Goal: Task Accomplishment & Management: Manage account settings

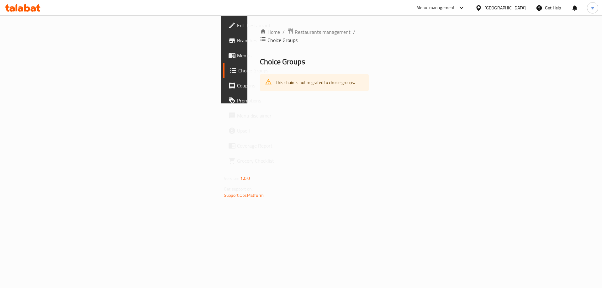
click at [237, 55] on span "Menus" at bounding box center [276, 56] width 79 height 8
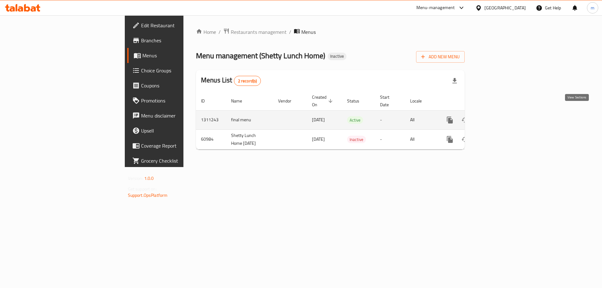
click at [499, 116] on icon "enhanced table" at bounding box center [495, 120] width 8 height 8
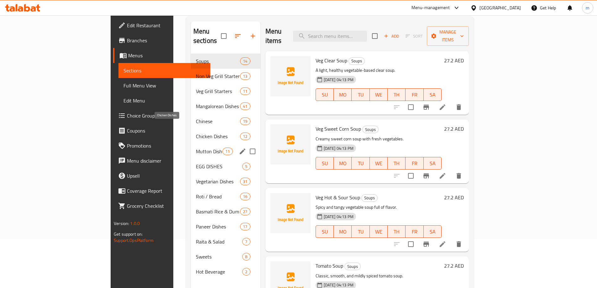
scroll to position [88, 0]
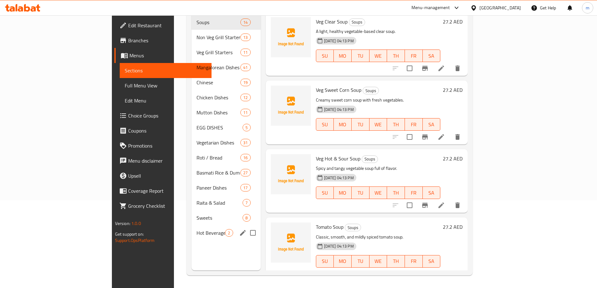
click at [246, 226] on input "Menu sections" at bounding box center [252, 232] width 13 height 13
checkbox input "true"
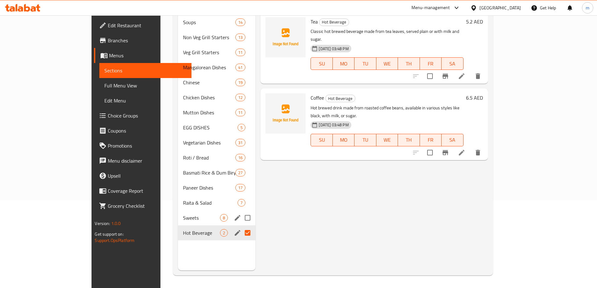
click at [241, 212] on input "Menu sections" at bounding box center [247, 217] width 13 height 13
checkbox input "true"
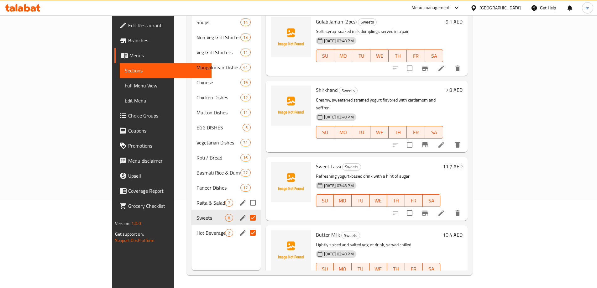
click at [246, 196] on input "Menu sections" at bounding box center [252, 202] width 13 height 13
checkbox input "true"
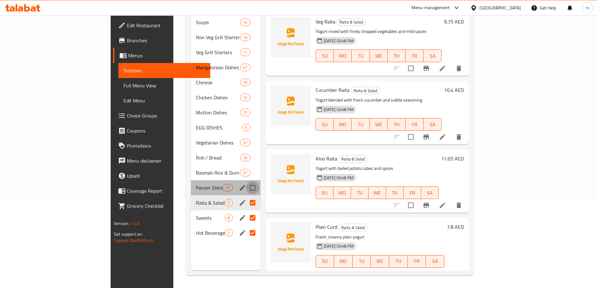
click at [246, 181] on input "Menu sections" at bounding box center [252, 187] width 13 height 13
checkbox input "true"
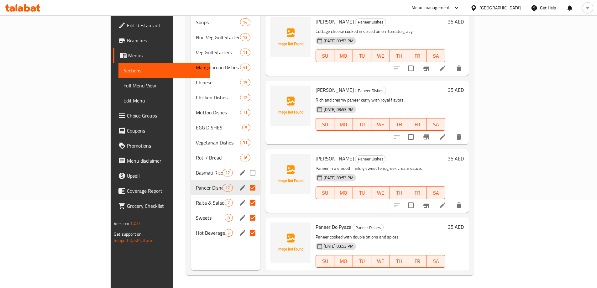
click at [246, 166] on input "Menu sections" at bounding box center [252, 172] width 13 height 13
checkbox input "true"
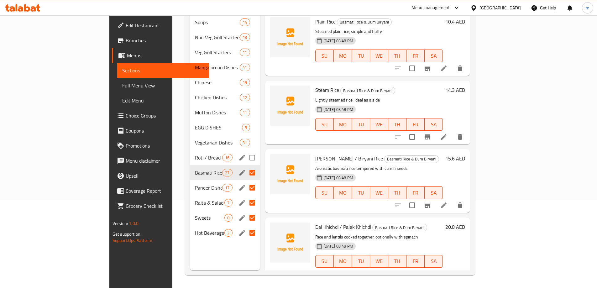
click at [246, 151] on input "Menu sections" at bounding box center [252, 157] width 13 height 13
checkbox input "true"
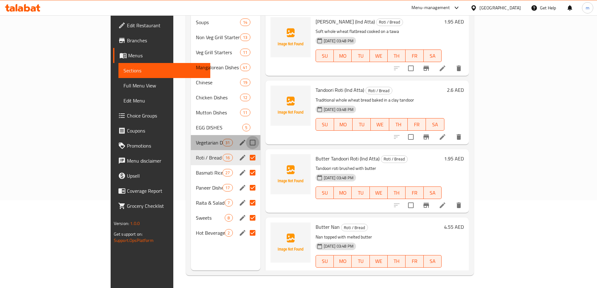
click at [246, 136] on input "Menu sections" at bounding box center [252, 142] width 13 height 13
checkbox input "true"
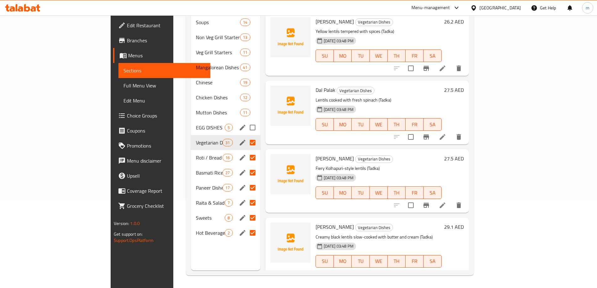
click at [246, 121] on input "Menu sections" at bounding box center [252, 127] width 13 height 13
checkbox input "true"
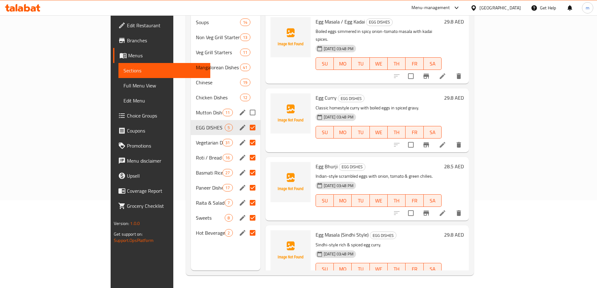
click at [246, 106] on input "Menu sections" at bounding box center [252, 112] width 13 height 13
checkbox input "true"
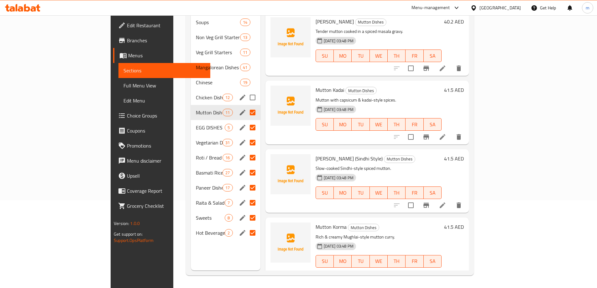
click at [246, 91] on input "Menu sections" at bounding box center [252, 97] width 13 height 13
checkbox input "true"
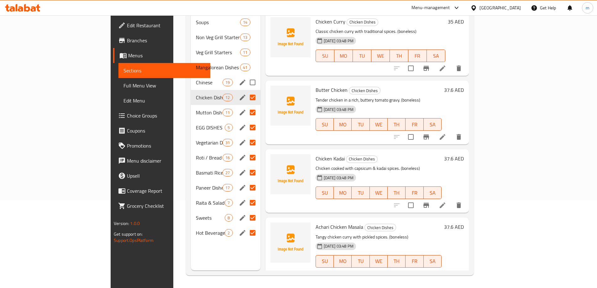
click at [246, 76] on input "Menu sections" at bounding box center [252, 82] width 13 height 13
checkbox input "true"
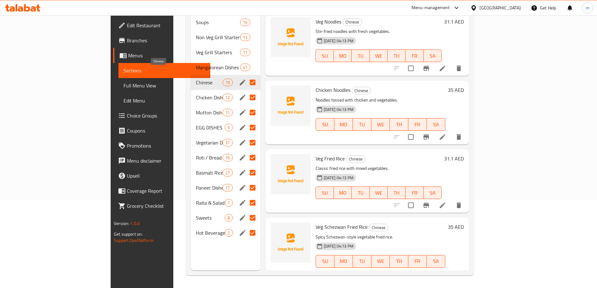
scroll to position [56, 0]
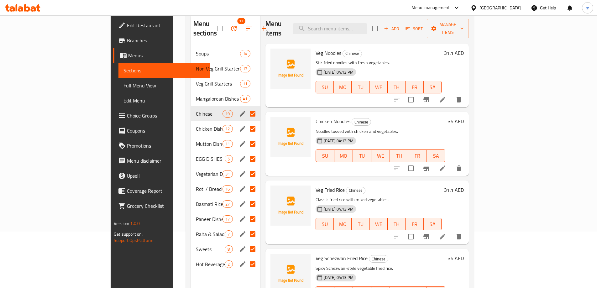
click at [246, 107] on input "Menu sections" at bounding box center [252, 113] width 13 height 13
drag, startPoint x: 223, startPoint y: 119, endPoint x: 224, endPoint y: 140, distance: 21.3
click at [246, 122] on input "Menu sections" at bounding box center [252, 128] width 13 height 13
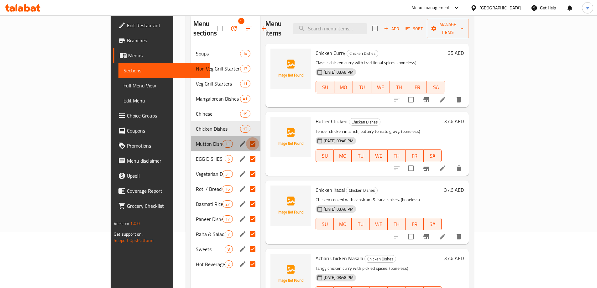
click at [246, 140] on input "Menu sections" at bounding box center [252, 143] width 13 height 13
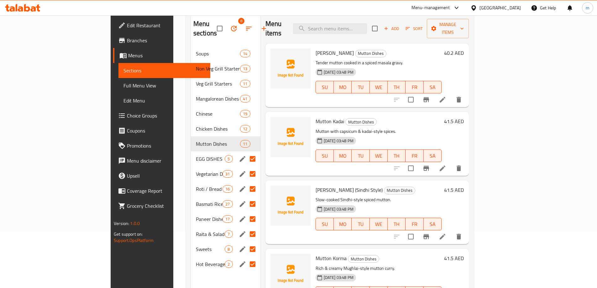
click at [246, 152] on input "Menu sections" at bounding box center [252, 158] width 13 height 13
checkbox input "false"
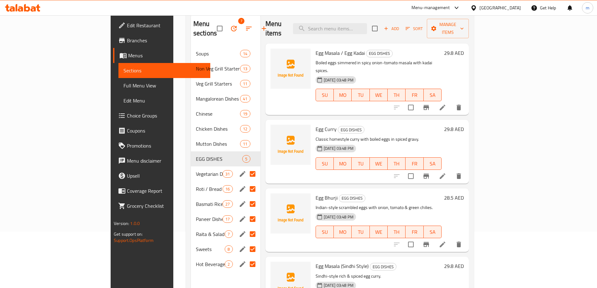
click at [246, 167] on input "Menu sections" at bounding box center [252, 173] width 13 height 13
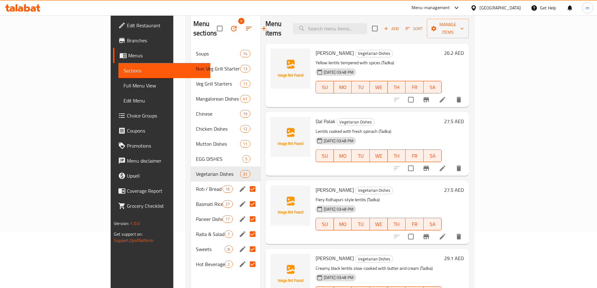
click at [246, 182] on input "Menu sections" at bounding box center [252, 188] width 13 height 13
click at [246, 197] on input "Menu sections" at bounding box center [252, 203] width 13 height 13
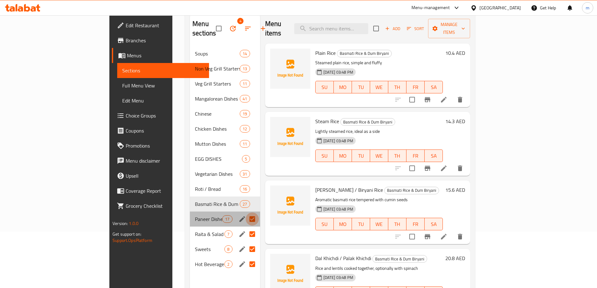
drag, startPoint x: 223, startPoint y: 212, endPoint x: 223, endPoint y: 224, distance: 12.2
click at [246, 213] on input "Menu sections" at bounding box center [252, 218] width 13 height 13
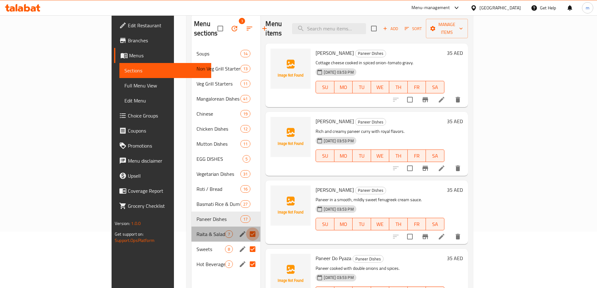
drag, startPoint x: 223, startPoint y: 224, endPoint x: 224, endPoint y: 233, distance: 9.1
click at [246, 228] on input "Menu sections" at bounding box center [252, 234] width 13 height 13
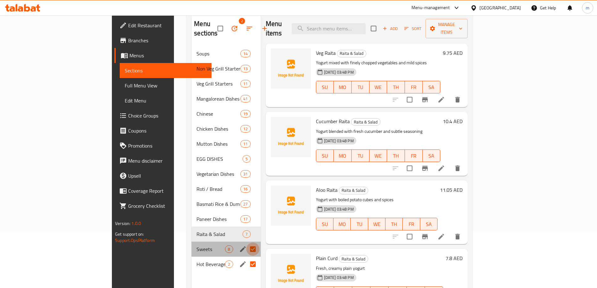
drag, startPoint x: 224, startPoint y: 234, endPoint x: 224, endPoint y: 241, distance: 6.6
click at [246, 243] on input "Menu sections" at bounding box center [252, 249] width 13 height 13
checkbox input "false"
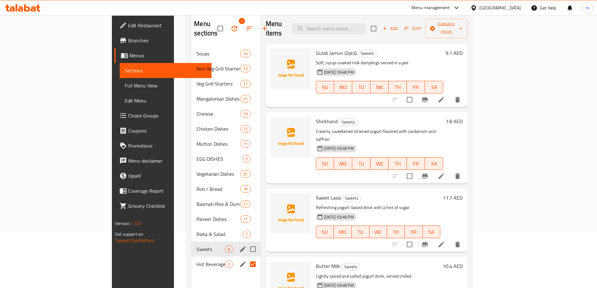
drag, startPoint x: 224, startPoint y: 246, endPoint x: 225, endPoint y: 257, distance: 11.3
click at [246, 258] on input "Menu sections" at bounding box center [252, 264] width 13 height 13
checkbox input "false"
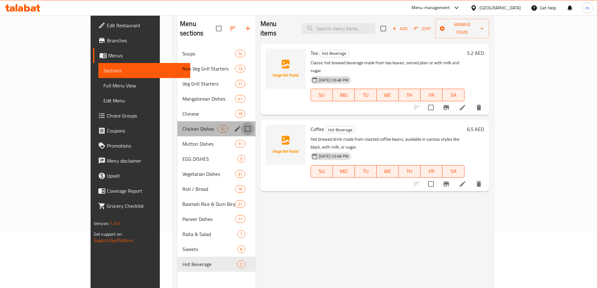
click at [241, 122] on input "Menu sections" at bounding box center [247, 128] width 13 height 13
checkbox input "true"
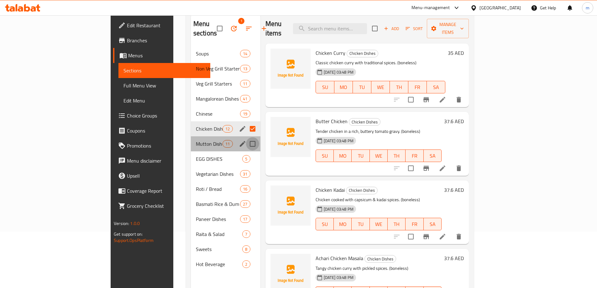
click at [246, 140] on input "Menu sections" at bounding box center [252, 143] width 13 height 13
checkbox input "true"
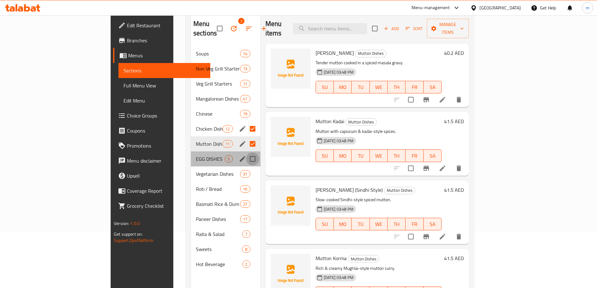
click at [246, 153] on input "Menu sections" at bounding box center [252, 158] width 13 height 13
checkbox input "true"
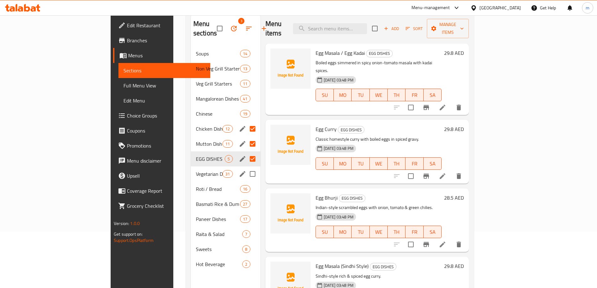
click at [246, 167] on input "Menu sections" at bounding box center [252, 173] width 13 height 13
checkbox input "true"
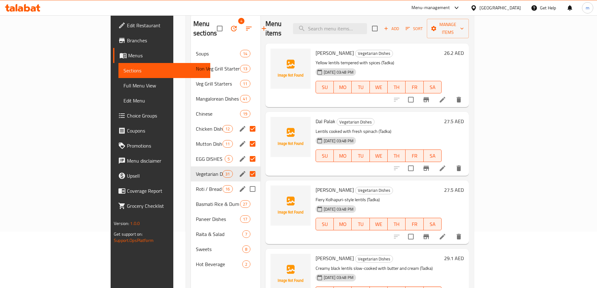
click at [246, 182] on input "Menu sections" at bounding box center [252, 188] width 13 height 13
checkbox input "true"
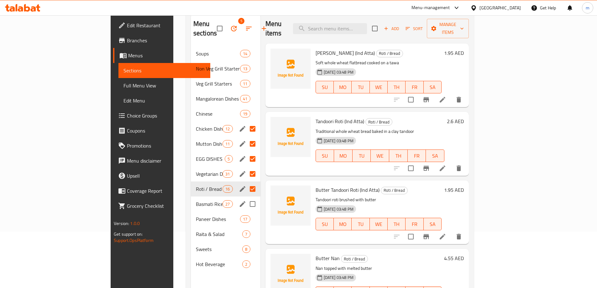
click at [246, 197] on input "Menu sections" at bounding box center [252, 203] width 13 height 13
checkbox input "true"
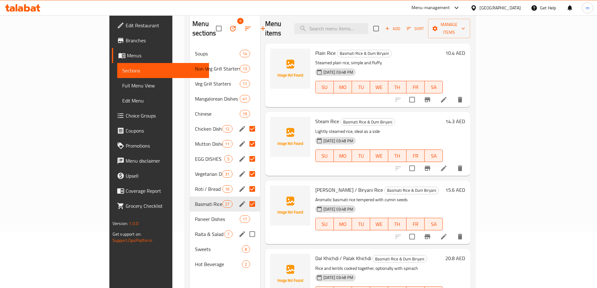
click at [246, 228] on input "Menu sections" at bounding box center [252, 234] width 13 height 13
checkbox input "true"
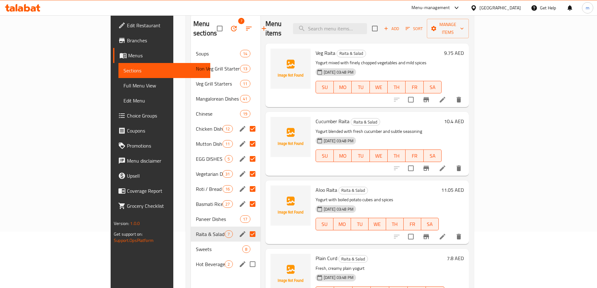
click at [246, 258] on input "Menu sections" at bounding box center [252, 264] width 13 height 13
checkbox input "true"
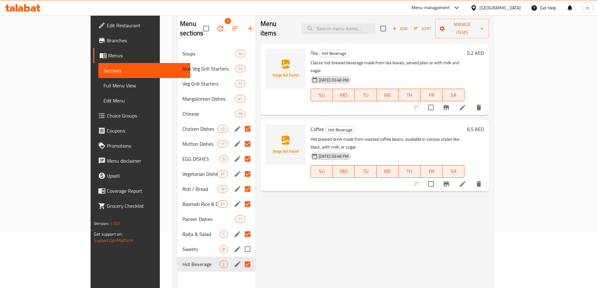
click at [241, 243] on input "Menu sections" at bounding box center [247, 249] width 13 height 13
checkbox input "true"
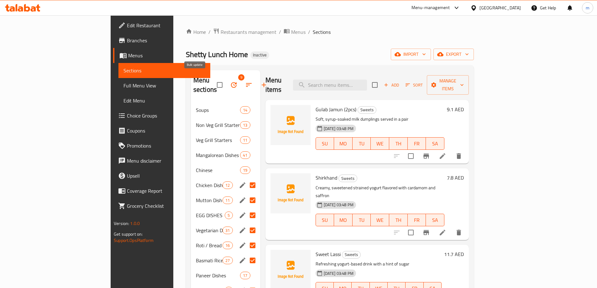
click at [230, 83] on icon "button" at bounding box center [234, 85] width 8 height 8
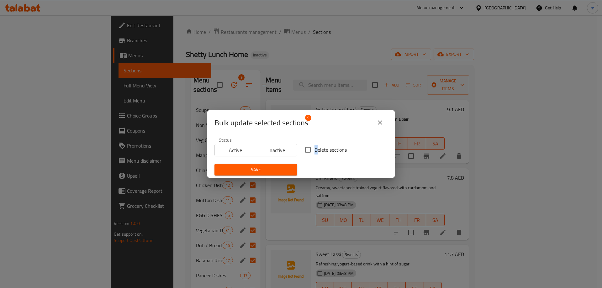
click at [312, 154] on label "Delete sections" at bounding box center [323, 149] width 45 height 13
click at [288, 165] on button "Save" at bounding box center [255, 170] width 83 height 12
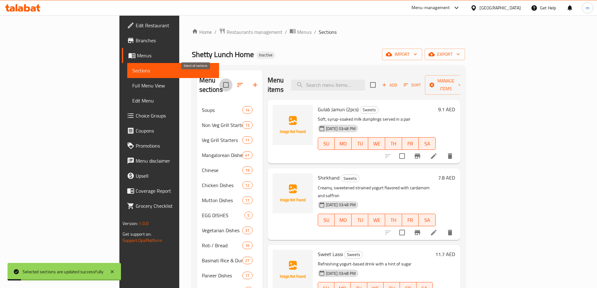
click at [219, 82] on input "checkbox" at bounding box center [225, 84] width 13 height 13
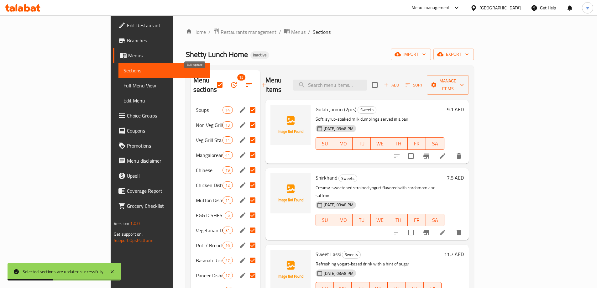
click at [230, 83] on icon "button" at bounding box center [234, 85] width 8 height 8
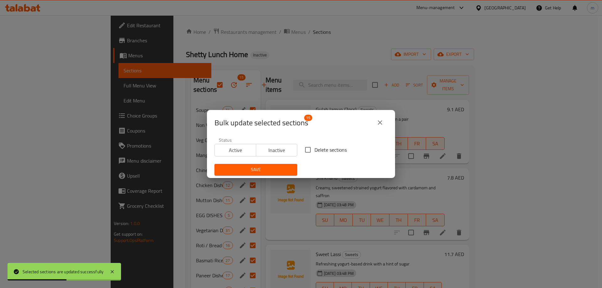
click at [384, 123] on button "close" at bounding box center [379, 122] width 15 height 15
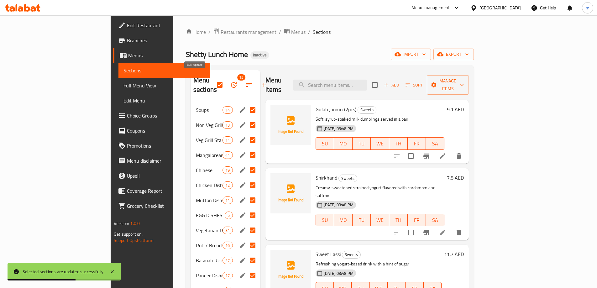
click at [213, 78] on input "checkbox" at bounding box center [219, 84] width 13 height 13
checkbox input "false"
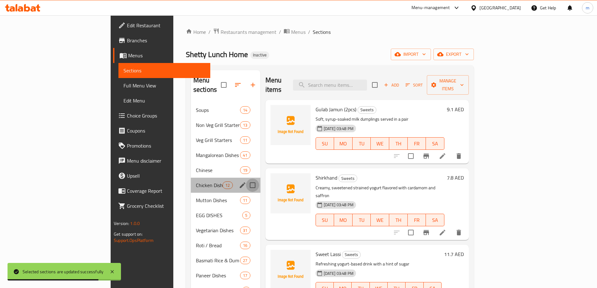
click at [246, 181] on input "Menu sections" at bounding box center [252, 185] width 13 height 13
checkbox input "true"
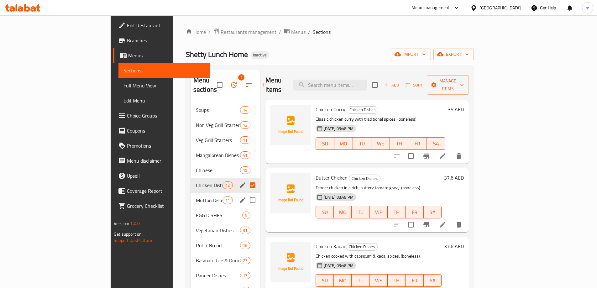
click at [246, 194] on input "Menu sections" at bounding box center [252, 200] width 13 height 13
checkbox input "true"
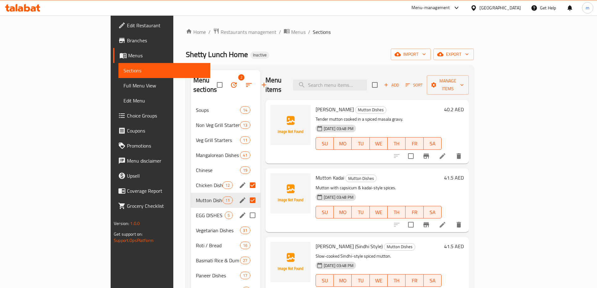
click at [246, 209] on input "Menu sections" at bounding box center [252, 215] width 13 height 13
checkbox input "true"
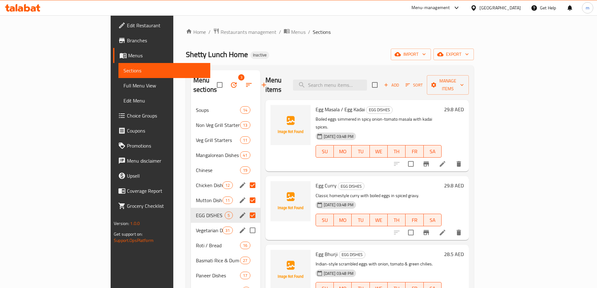
click at [246, 224] on input "Menu sections" at bounding box center [252, 230] width 13 height 13
checkbox input "true"
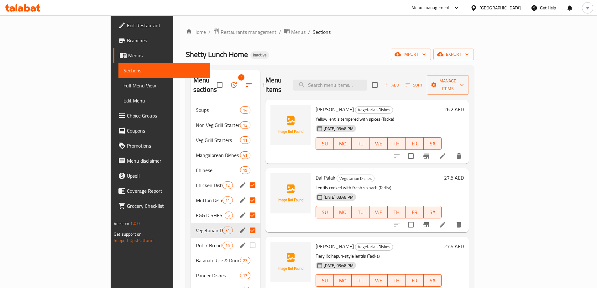
click at [246, 239] on input "Menu sections" at bounding box center [252, 245] width 13 height 13
checkbox input "true"
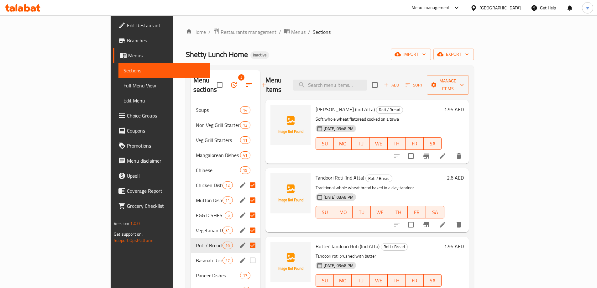
click at [246, 254] on input "Menu sections" at bounding box center [252, 260] width 13 height 13
checkbox input "true"
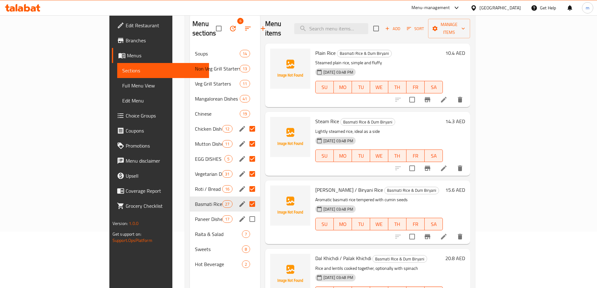
scroll to position [63, 0]
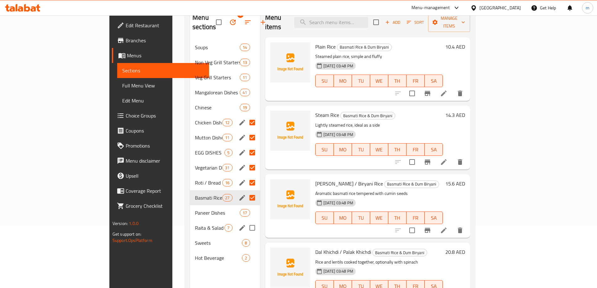
click at [246, 223] on input "Menu sections" at bounding box center [252, 227] width 13 height 13
checkbox input "true"
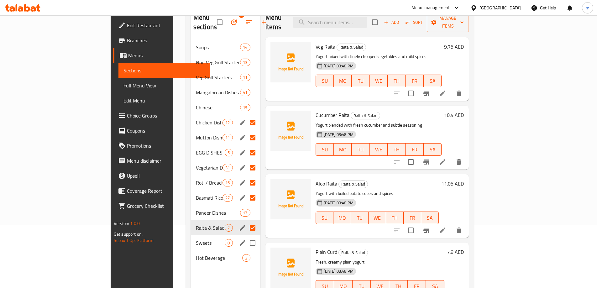
click at [246, 236] on input "Menu sections" at bounding box center [252, 242] width 13 height 13
checkbox input "true"
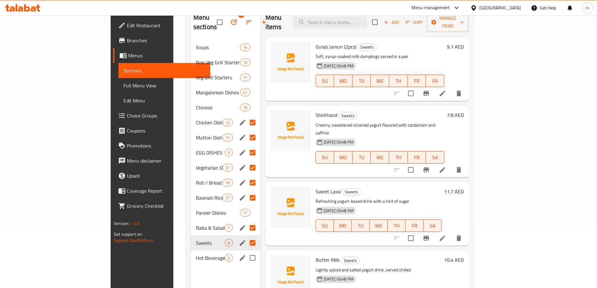
click at [246, 251] on input "Menu sections" at bounding box center [252, 257] width 13 height 13
checkbox input "true"
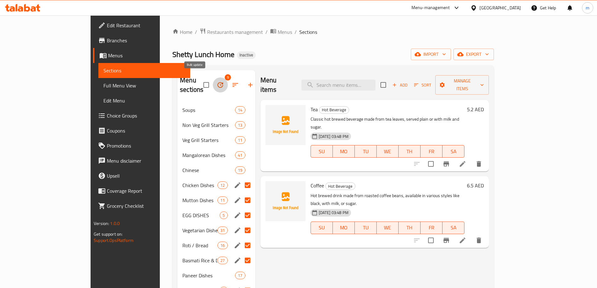
click at [217, 81] on icon "button" at bounding box center [221, 85] width 8 height 8
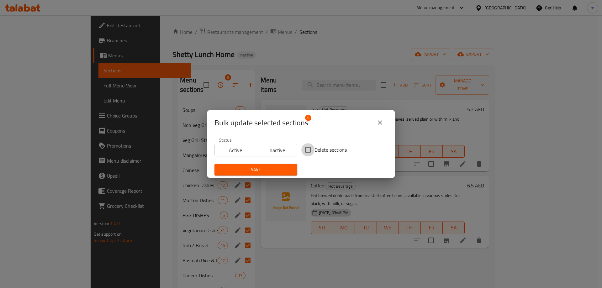
click at [312, 149] on input "Delete sections" at bounding box center [307, 149] width 13 height 13
checkbox input "true"
click at [288, 162] on div "Save" at bounding box center [256, 169] width 90 height 19
click at [290, 165] on button "Save" at bounding box center [255, 170] width 83 height 12
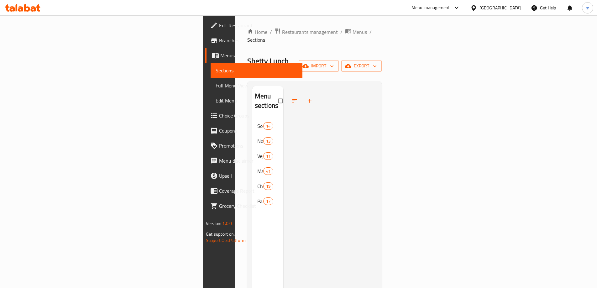
click at [353, 101] on div at bounding box center [329, 230] width 93 height 288
click at [357, 114] on div at bounding box center [329, 230] width 93 height 288
click at [339, 60] on button "import" at bounding box center [319, 66] width 40 height 12
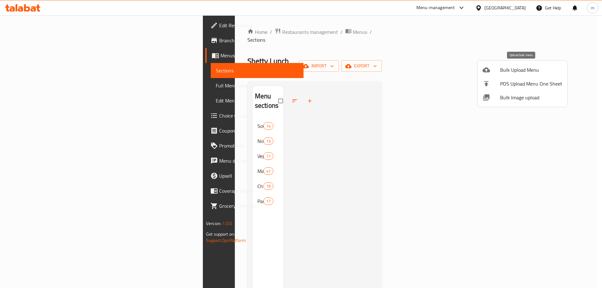
click at [513, 74] on span "Bulk Upload Menu" at bounding box center [531, 70] width 62 height 8
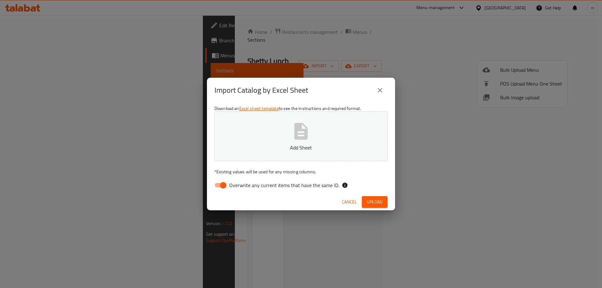
click at [219, 191] on input "Overwrite any current items that have the same ID." at bounding box center [223, 185] width 36 height 12
checkbox input "false"
click at [371, 205] on span "Upload" at bounding box center [375, 202] width 16 height 8
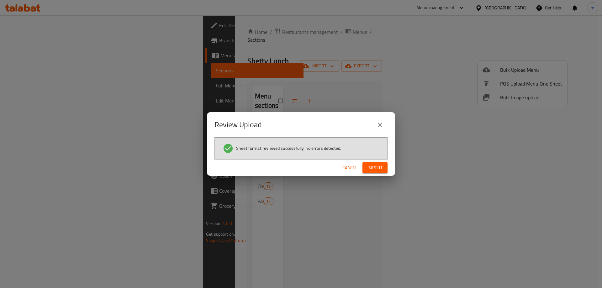
click at [382, 167] on span "Import" at bounding box center [374, 168] width 15 height 8
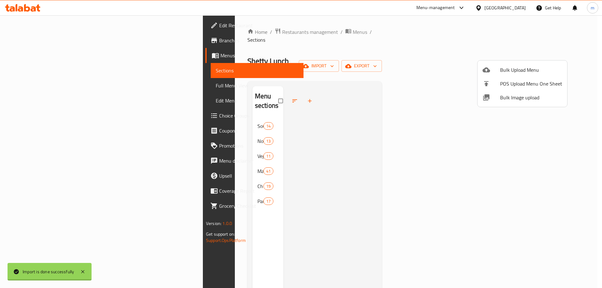
click at [381, 164] on div at bounding box center [301, 144] width 602 height 288
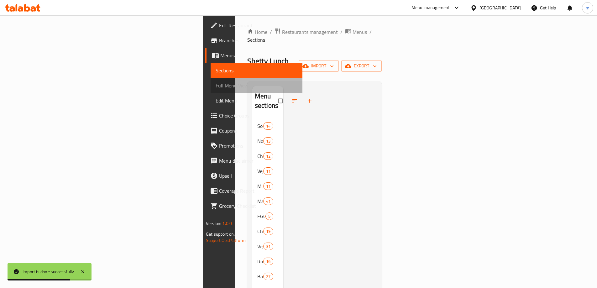
click at [216, 84] on span "Full Menu View" at bounding box center [257, 86] width 82 height 8
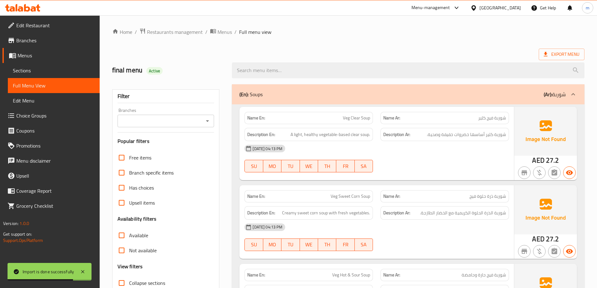
scroll to position [94, 0]
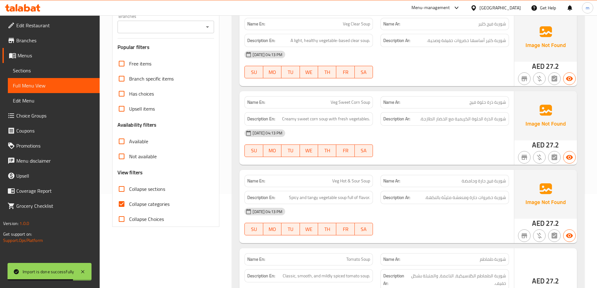
click at [137, 205] on span "Collapse categories" at bounding box center [149, 204] width 40 height 8
click at [129, 205] on input "Collapse categories" at bounding box center [121, 203] width 15 height 15
checkbox input "false"
click at [132, 191] on span "Collapse sections" at bounding box center [147, 189] width 36 height 8
click at [129, 191] on input "Collapse sections" at bounding box center [121, 188] width 15 height 15
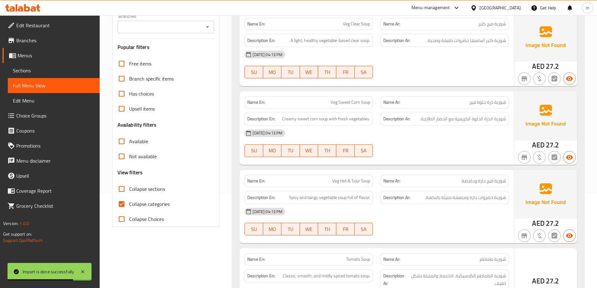
checkbox input "true"
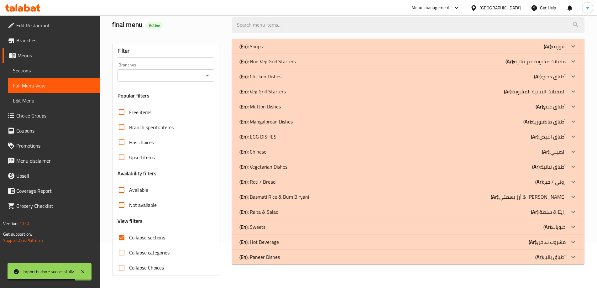
scroll to position [45, 0]
click at [527, 245] on div "(En): Hot Beverage (Ar): مشروب ساخن" at bounding box center [402, 242] width 326 height 8
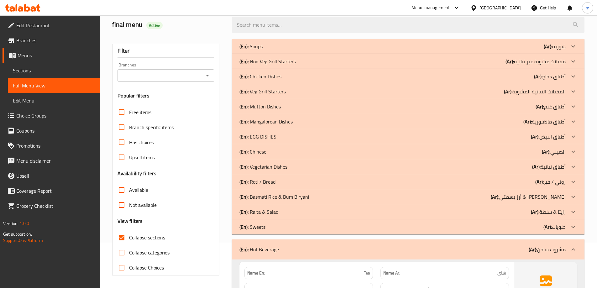
click at [543, 231] on div "(En): Sweets (Ar): حلويات" at bounding box center [408, 226] width 353 height 15
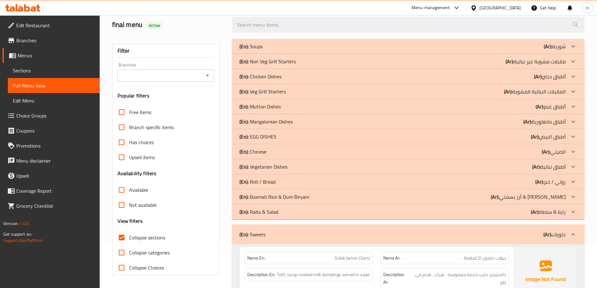
click at [548, 216] on p "(Ar): رايتا & سلطة" at bounding box center [548, 212] width 35 height 8
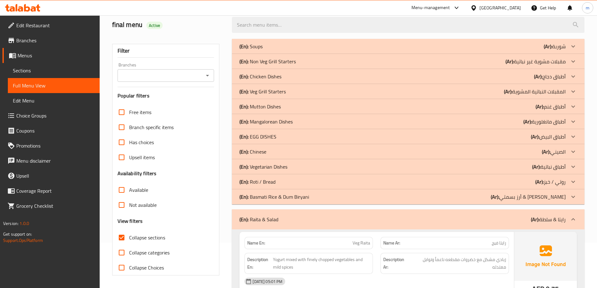
click at [545, 197] on p "(Ar): أرز بسمتي & [PERSON_NAME]" at bounding box center [528, 197] width 75 height 8
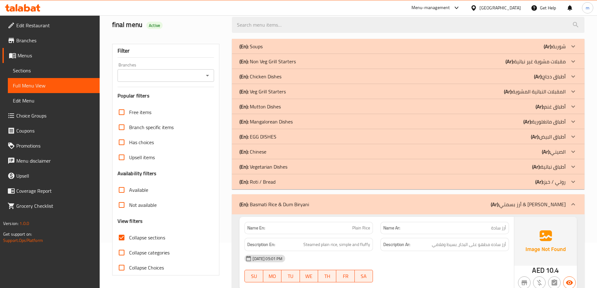
click at [560, 180] on p "(Ar): روتي / خبز" at bounding box center [550, 182] width 30 height 8
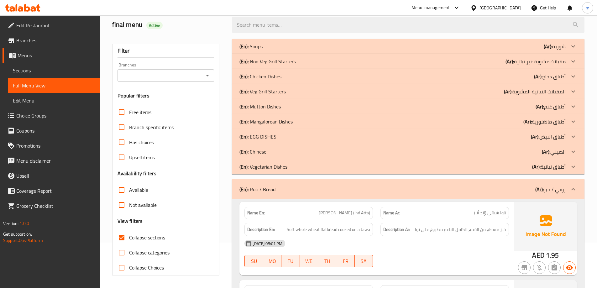
click at [540, 171] on b "(Ar):" at bounding box center [536, 166] width 8 height 9
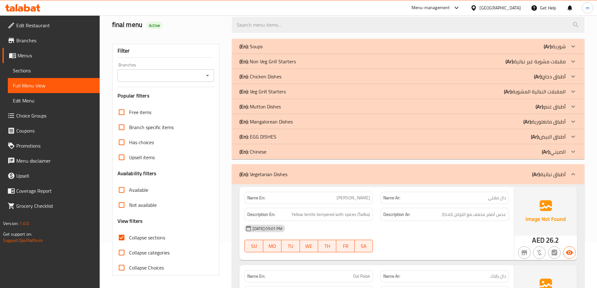
click at [555, 137] on p "(Ar): أطباق البيض" at bounding box center [548, 137] width 35 height 8
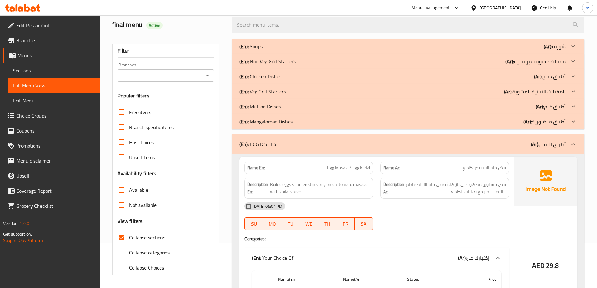
click at [546, 109] on p "(Ar): أطباق غنم" at bounding box center [551, 107] width 30 height 8
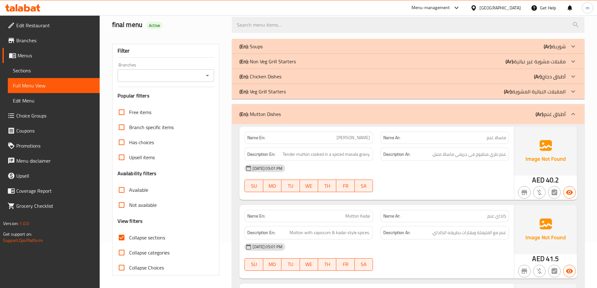
click at [563, 79] on p "(Ar): أطباق دجاج" at bounding box center [550, 77] width 32 height 8
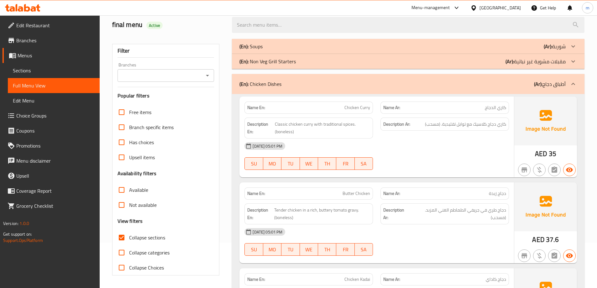
click at [438, 145] on div "[DATE] 05:01 PM" at bounding box center [377, 146] width 272 height 15
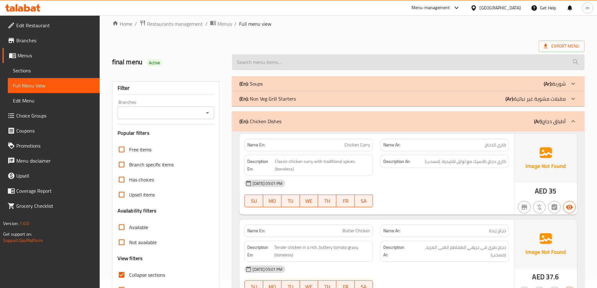
scroll to position [0, 0]
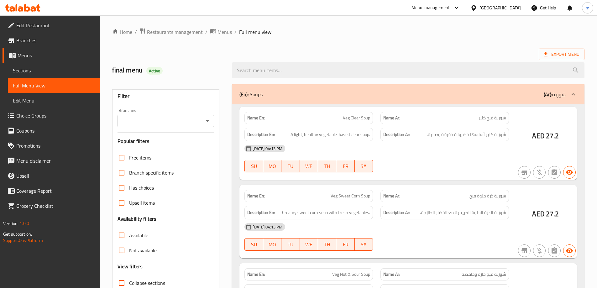
click at [47, 71] on div at bounding box center [298, 144] width 597 height 288
click at [48, 71] on div at bounding box center [298, 144] width 597 height 288
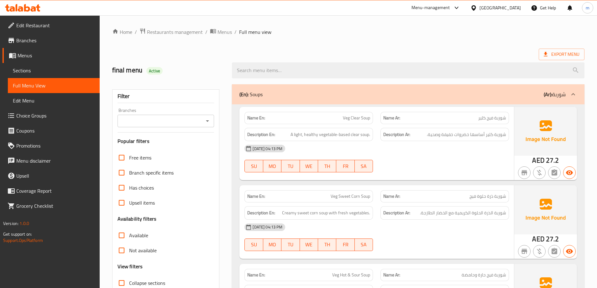
click at [27, 71] on span "Sections" at bounding box center [54, 71] width 82 height 8
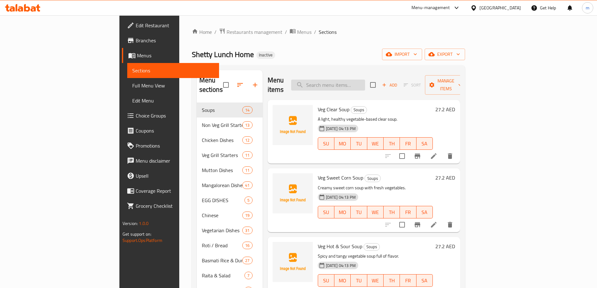
click at [365, 84] on input "search" at bounding box center [328, 85] width 74 height 11
paste input "Mix Veg Palak"
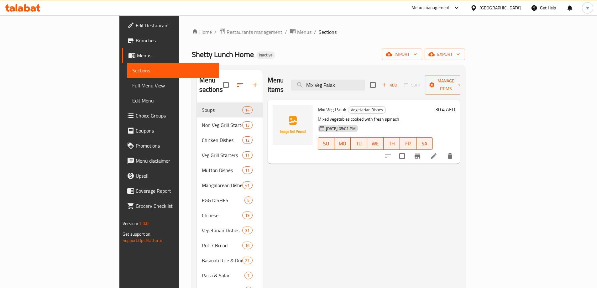
type input "Mix Veg Palak"
click at [318, 105] on span "Mix Veg Palak" at bounding box center [332, 109] width 29 height 9
copy span "Mix Veg Palak"
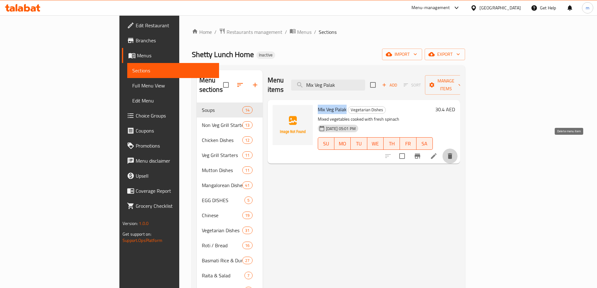
click at [454, 152] on icon "delete" at bounding box center [450, 156] width 8 height 8
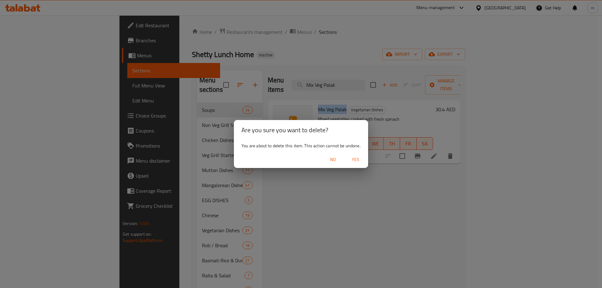
click at [357, 159] on span "Yes" at bounding box center [355, 160] width 15 height 8
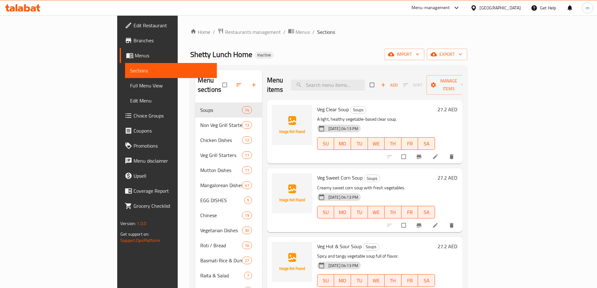
click at [130, 85] on span "Full Menu View" at bounding box center [171, 86] width 82 height 8
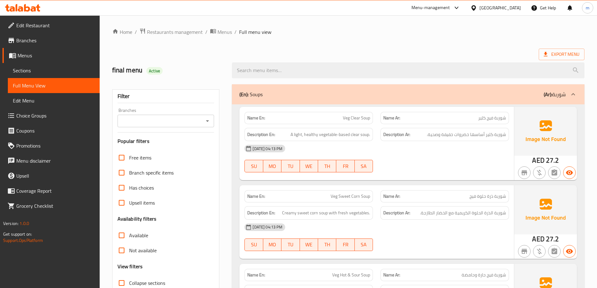
checkbox input "false"
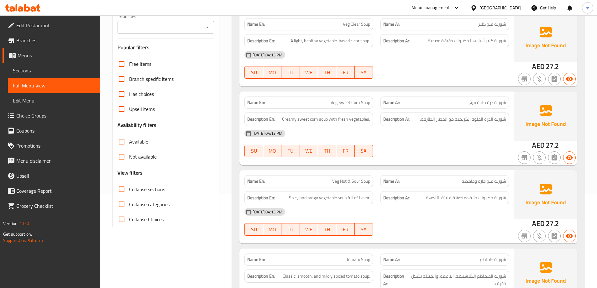
scroll to position [94, 0]
click at [145, 191] on span "Collapse sections" at bounding box center [147, 189] width 36 height 8
click at [129, 191] on input "Collapse sections" at bounding box center [121, 188] width 15 height 15
checkbox input "true"
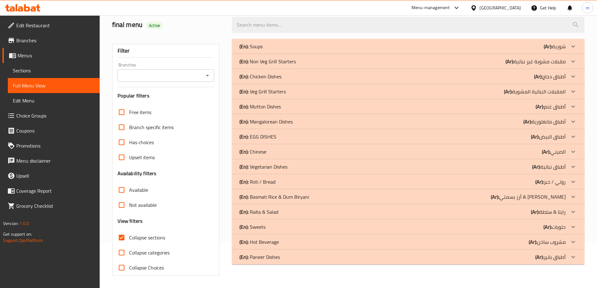
scroll to position [45, 0]
click at [34, 75] on link "Sections" at bounding box center [54, 70] width 92 height 15
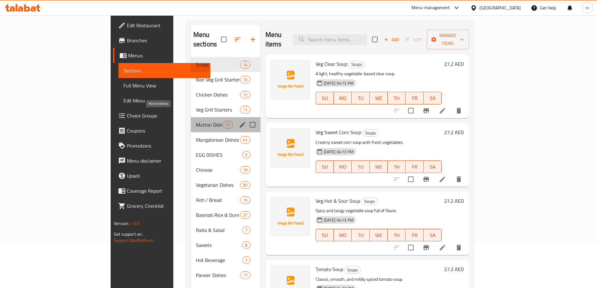
click at [196, 121] on span "Mutton Dishes" at bounding box center [209, 125] width 27 height 8
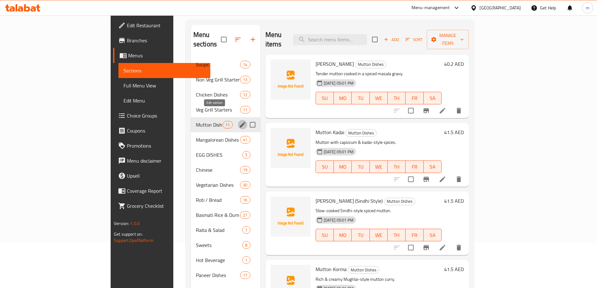
click at [238, 120] on button "edit" at bounding box center [242, 124] width 9 height 9
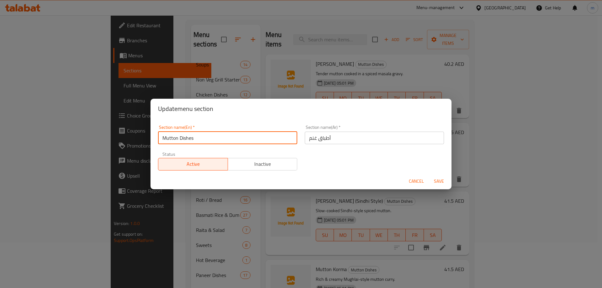
click at [223, 139] on input "Mutton Dishes" at bounding box center [227, 138] width 139 height 13
type input "Mutton Dishes (Fresh indian mutton)"
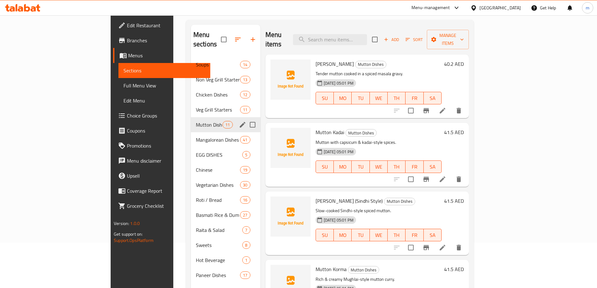
click at [239, 121] on icon "edit" at bounding box center [243, 125] width 8 height 8
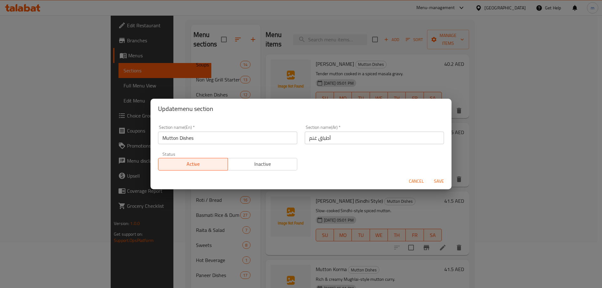
click at [210, 138] on input "Mutton Dishes" at bounding box center [227, 138] width 139 height 13
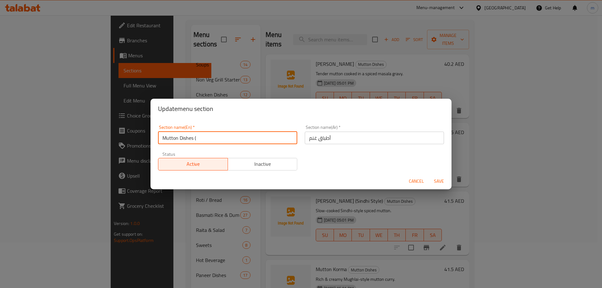
type input "Mutton Dishes (Fresh indian mutton)"
click at [312, 140] on input "أطباق غنم" at bounding box center [374, 138] width 139 height 13
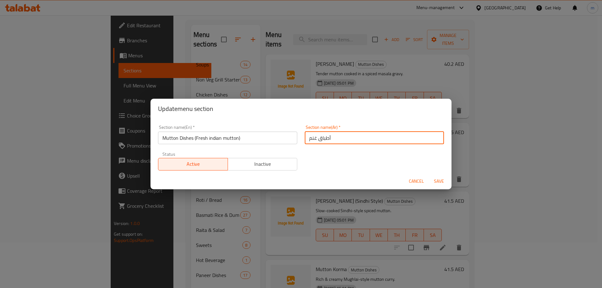
click at [312, 140] on input "أطباق غنم" at bounding box center [374, 138] width 139 height 13
click at [410, 141] on input "أطباق غنم" at bounding box center [374, 138] width 139 height 13
click at [411, 141] on input "text" at bounding box center [374, 138] width 139 height 13
click at [410, 141] on input "أطباق غنم" at bounding box center [374, 138] width 139 height 13
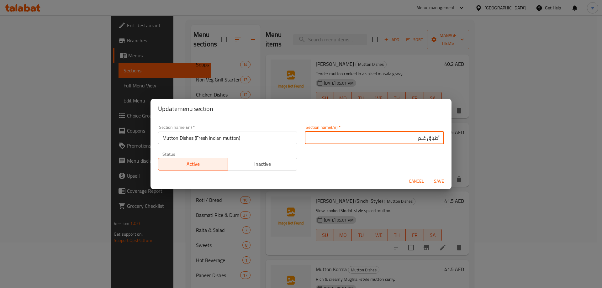
click at [408, 140] on input "أطباق غنم" at bounding box center [374, 138] width 139 height 13
type input "أطباق غنم (غنم هندي طازج)"
click at [437, 180] on span "Save" at bounding box center [438, 181] width 15 height 8
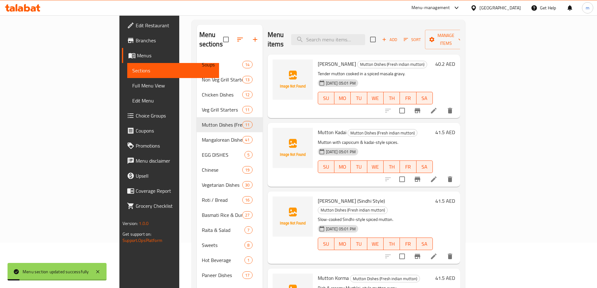
click at [127, 79] on link "Full Menu View" at bounding box center [173, 85] width 92 height 15
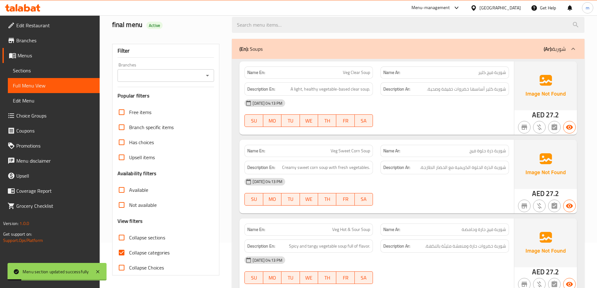
click at [143, 249] on span "Collapse categories" at bounding box center [149, 253] width 40 height 8
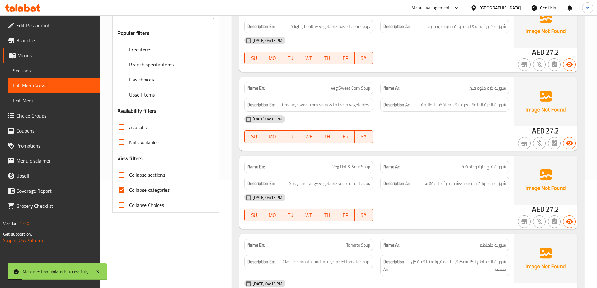
click at [139, 175] on span "Collapse sections" at bounding box center [147, 175] width 36 height 8
click at [129, 175] on input "Collapse sections" at bounding box center [121, 174] width 15 height 15
checkbox input "true"
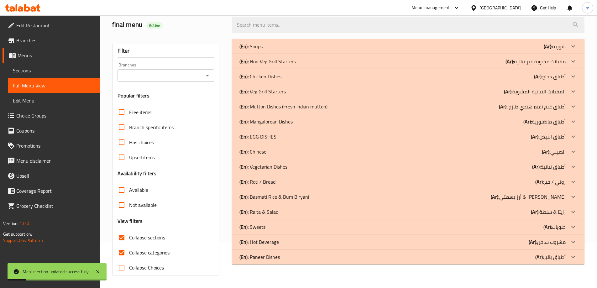
scroll to position [45, 0]
click at [122, 257] on input "Collapse categories" at bounding box center [121, 252] width 15 height 15
checkbox input "false"
drag, startPoint x: 265, startPoint y: 244, endPoint x: 270, endPoint y: 227, distance: 17.9
click at [266, 244] on p "(En): Hot Beverage" at bounding box center [258, 242] width 39 height 8
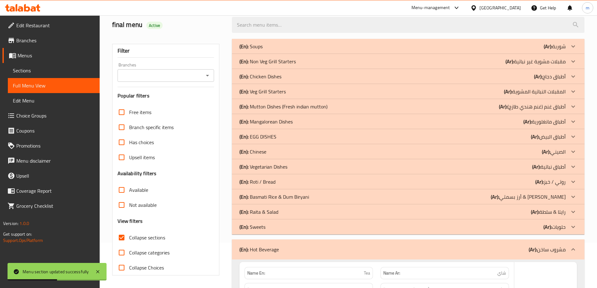
click at [270, 227] on div "(En): Sweets (Ar): حلويات" at bounding box center [402, 227] width 326 height 8
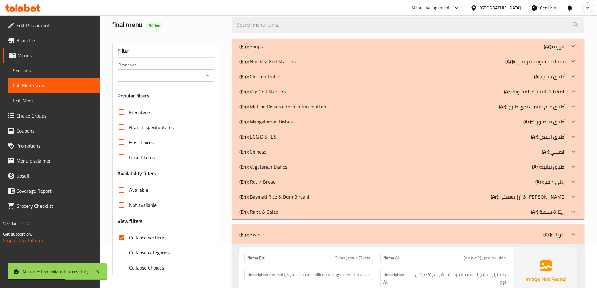
click at [526, 211] on div "(En): Raita & Salad (Ar): رايتا & سلطة" at bounding box center [402, 212] width 326 height 8
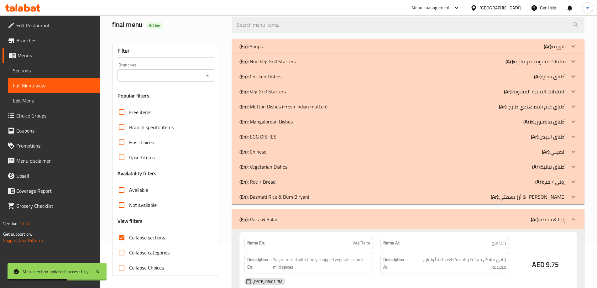
click at [532, 199] on p "(Ar): أرز بسمتي & [PERSON_NAME]" at bounding box center [528, 197] width 75 height 8
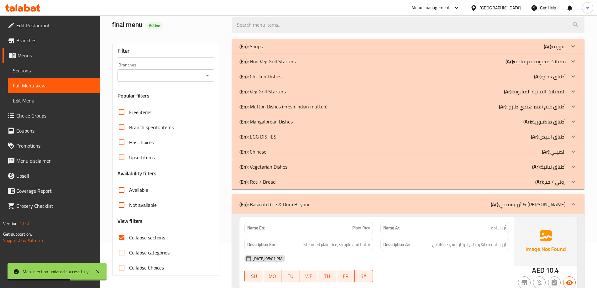
click at [559, 184] on p "(Ar): روتي / خبز" at bounding box center [550, 182] width 30 height 8
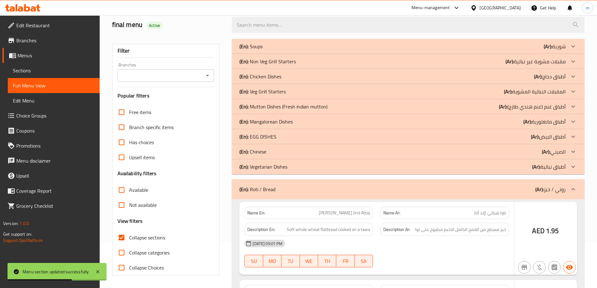
click at [540, 168] on b "(Ar):" at bounding box center [536, 166] width 8 height 9
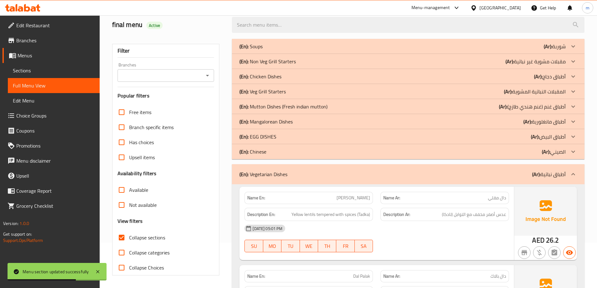
click at [566, 138] on div at bounding box center [573, 136] width 15 height 15
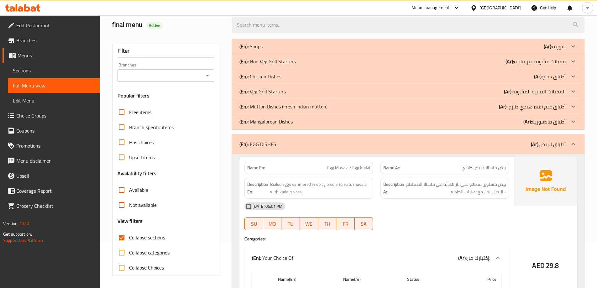
click at [565, 110] on p "(Ar): أطباق غنم (غنم هندي طازج)" at bounding box center [532, 107] width 67 height 8
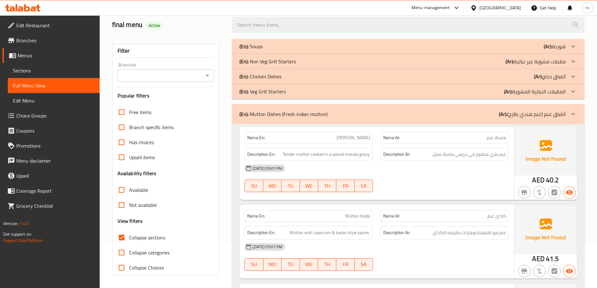
click at [550, 74] on p "(Ar): أطباق دجاج" at bounding box center [550, 77] width 32 height 8
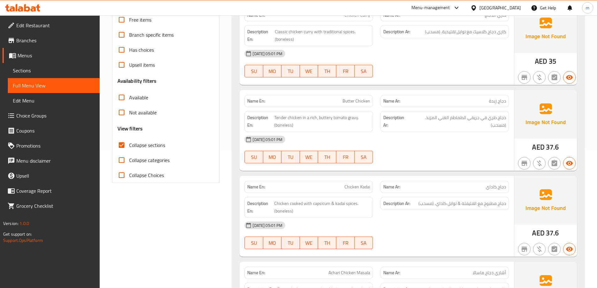
scroll to position [0, 0]
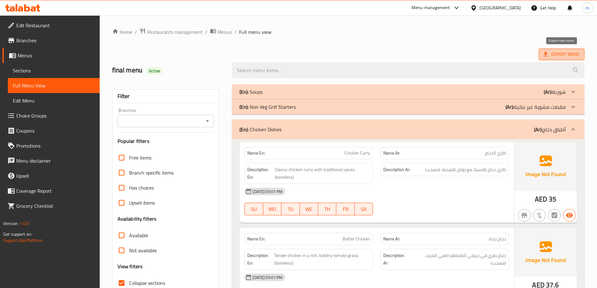
click at [542, 59] on span "Export Menu" at bounding box center [562, 55] width 46 height 12
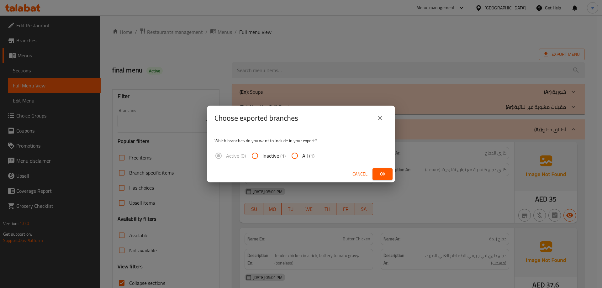
click at [306, 157] on span "All (1)" at bounding box center [308, 156] width 12 height 8
click at [302, 157] on input "All (1)" at bounding box center [294, 155] width 15 height 15
radio input "true"
click at [380, 169] on button "Ok" at bounding box center [382, 174] width 20 height 12
